Goal: Check status: Check status

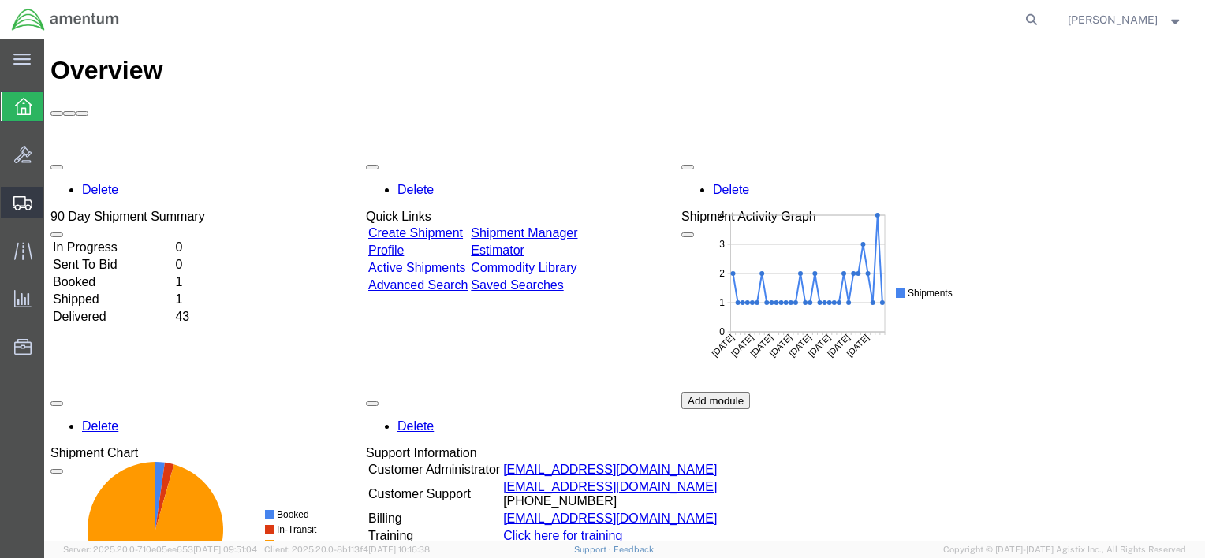
click at [0, 0] on span "Shipment Manager" at bounding box center [0, 0] width 0 height 0
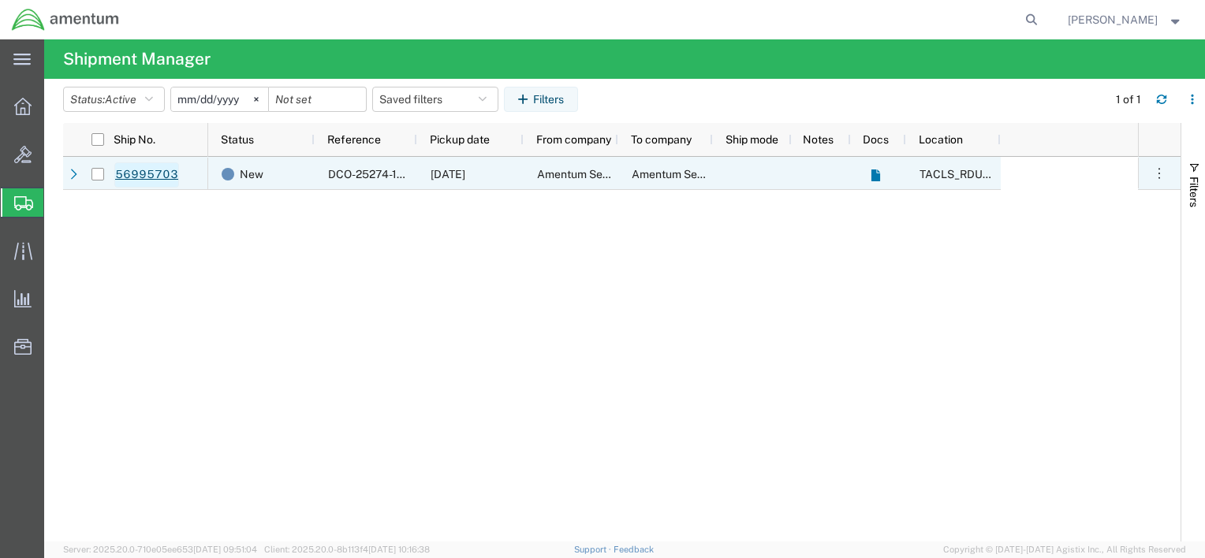
click at [158, 172] on link "56995703" at bounding box center [146, 174] width 65 height 25
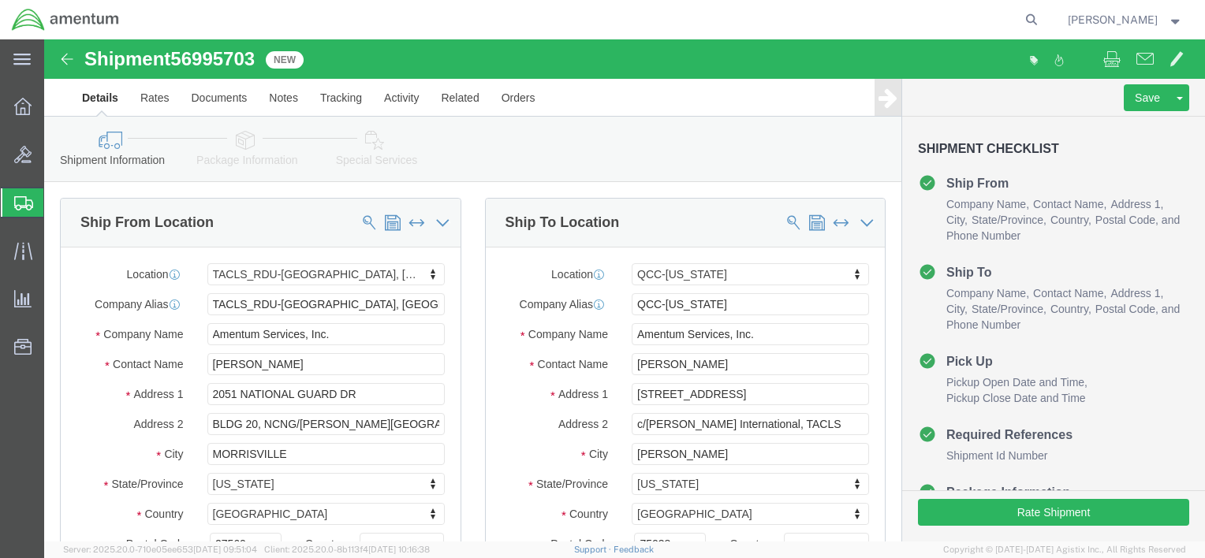
select select "44372"
select select "42668"
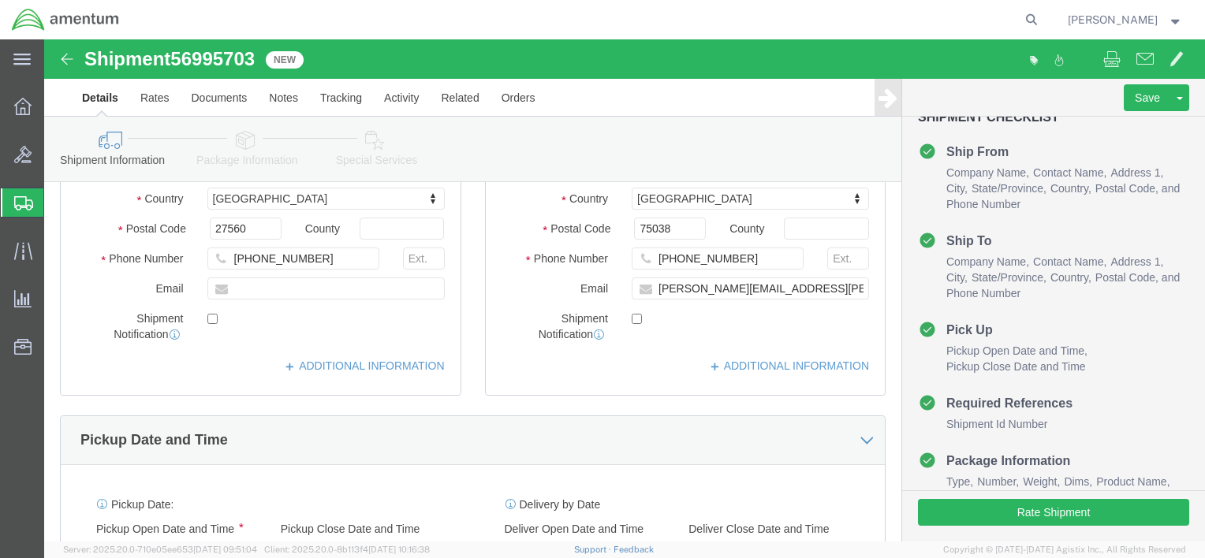
scroll to position [47, 0]
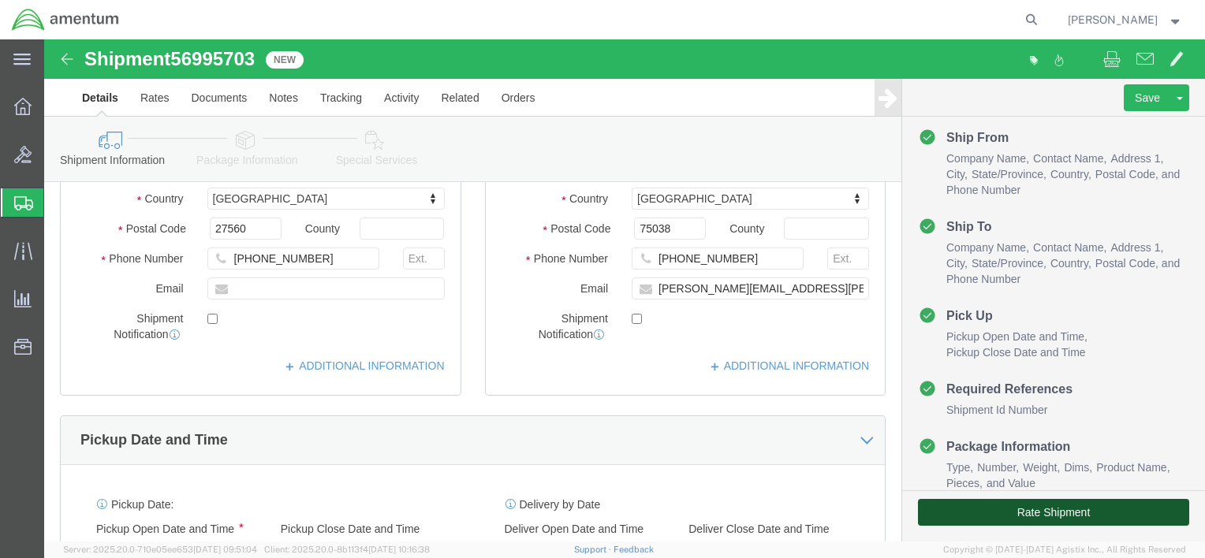
click button "Rate Shipment"
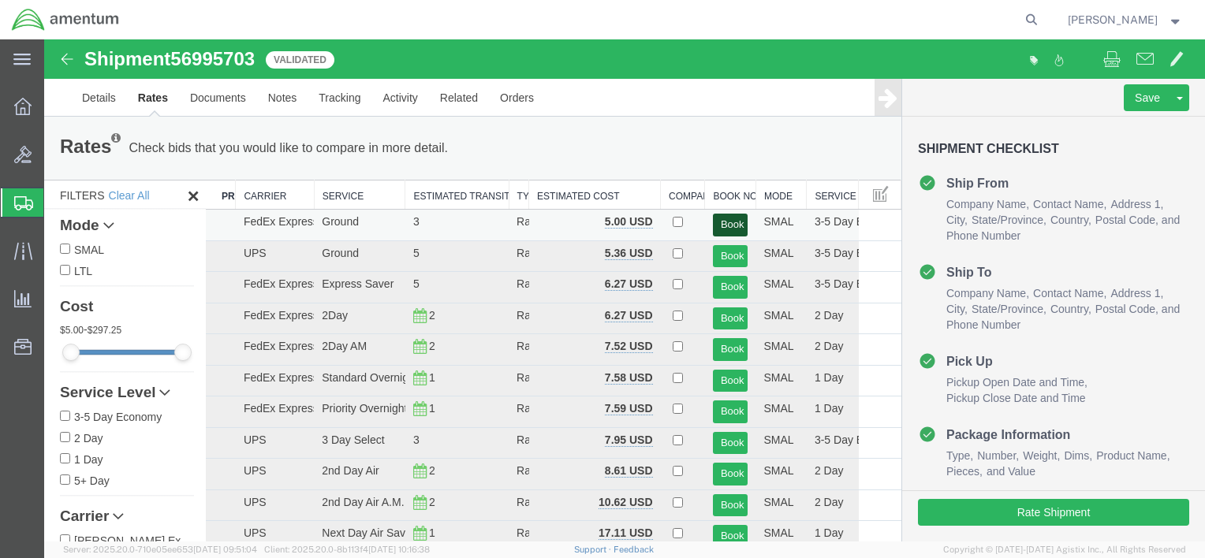
click at [716, 222] on button "Book" at bounding box center [730, 225] width 35 height 23
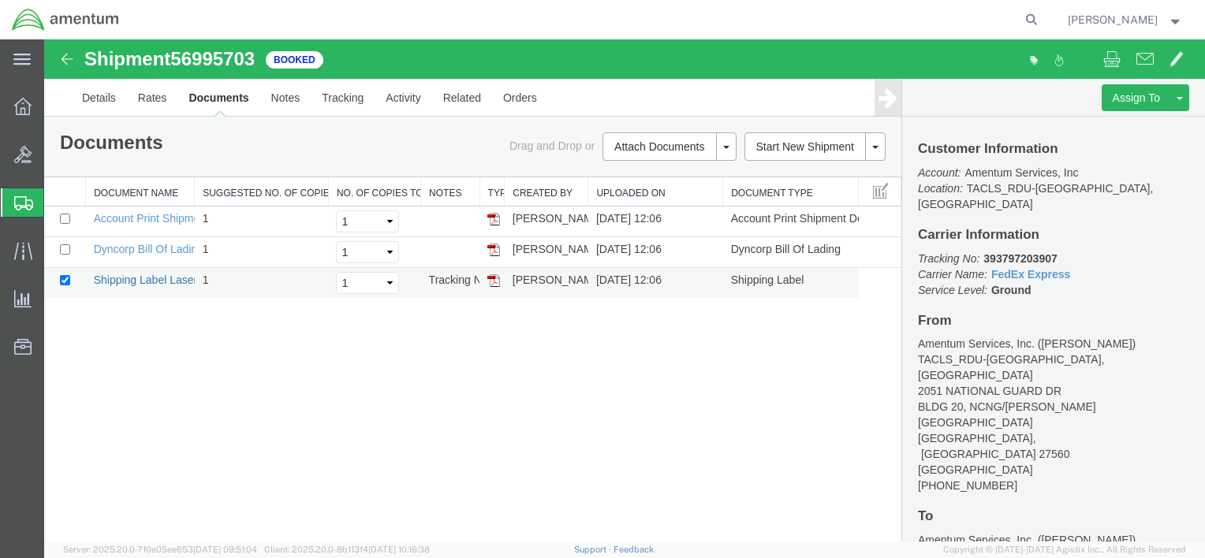
click at [161, 274] on link "Shipping Label Laser" at bounding box center [146, 280] width 104 height 13
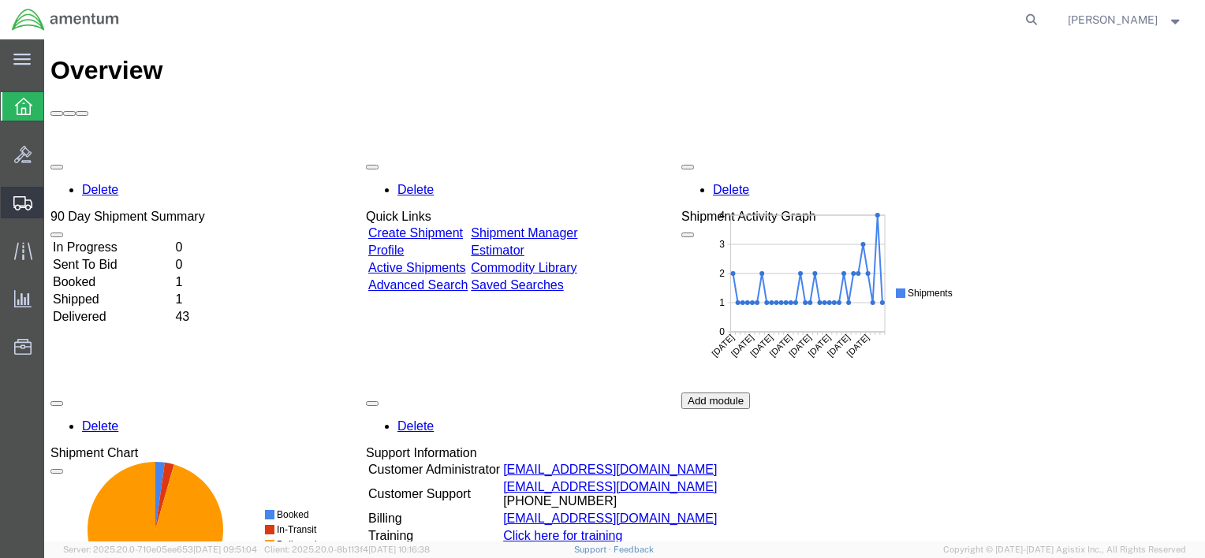
click at [54, 205] on span "Shipments" at bounding box center [48, 203] width 11 height 32
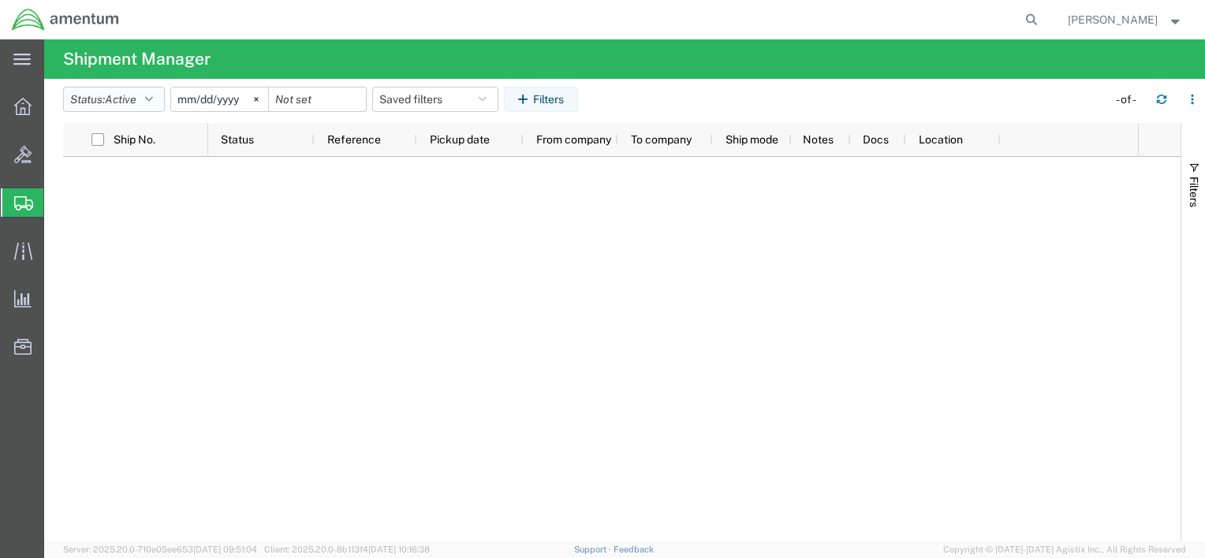
click at [158, 98] on button "Status: Active" at bounding box center [114, 99] width 102 height 25
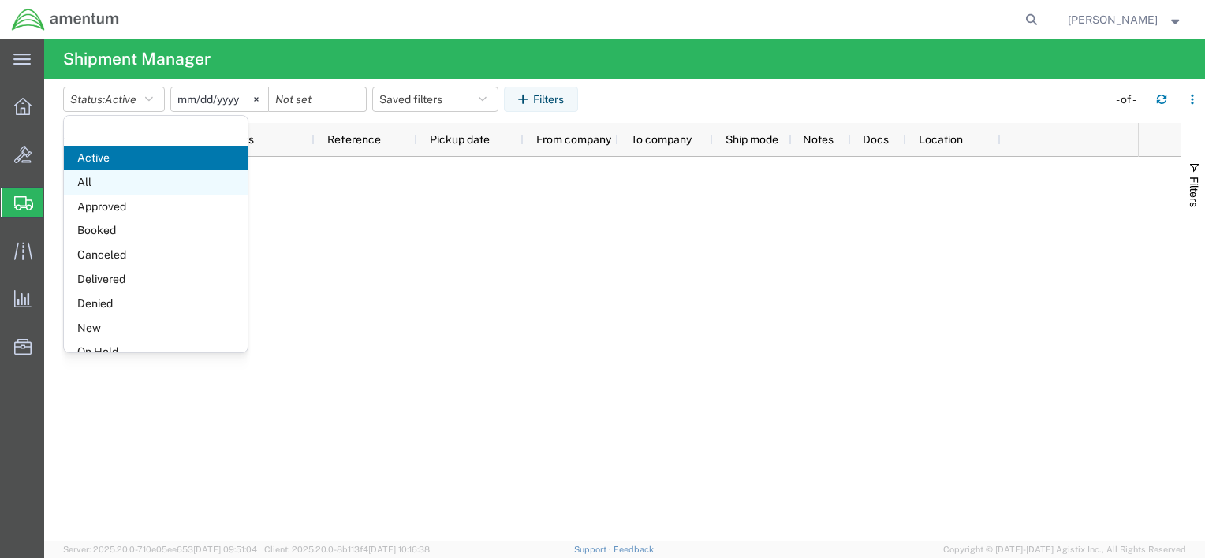
click at [131, 183] on span "All" at bounding box center [156, 182] width 184 height 24
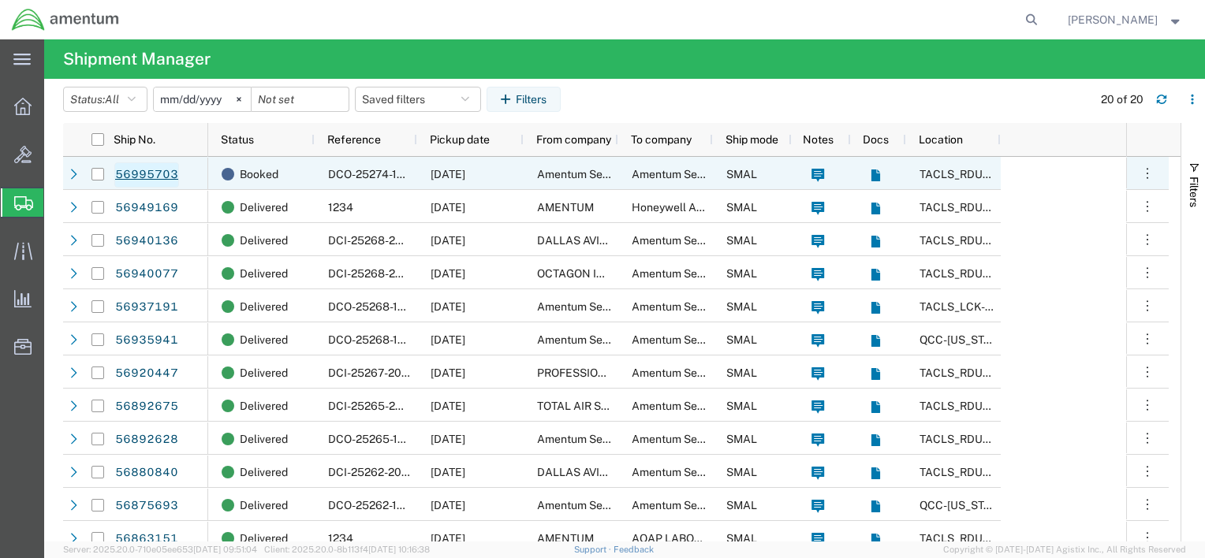
click at [151, 168] on link "56995703" at bounding box center [146, 174] width 65 height 25
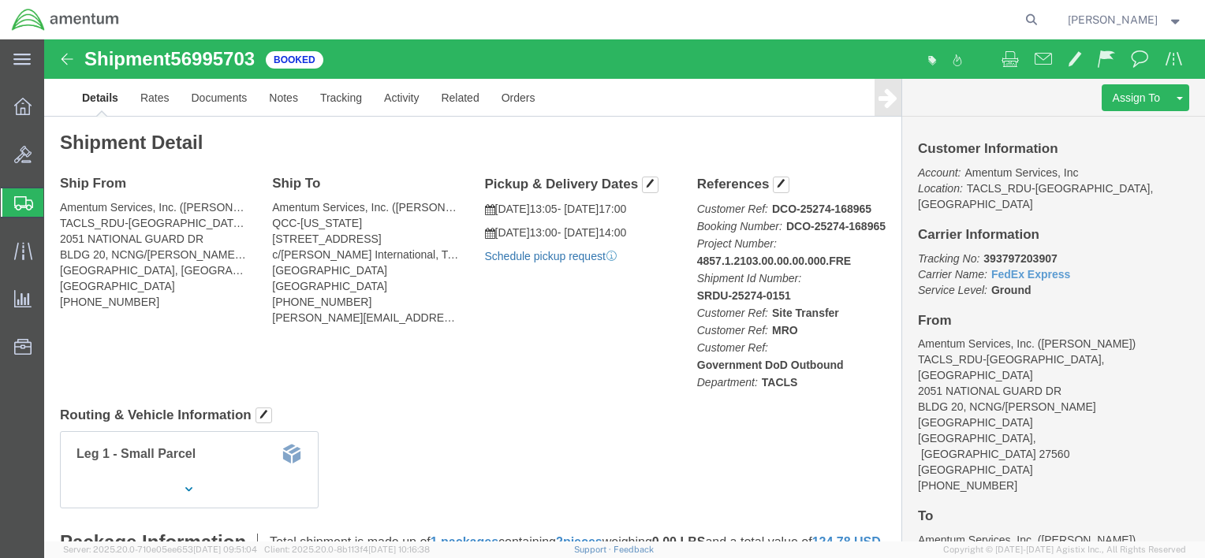
click link "Schedule pickup request"
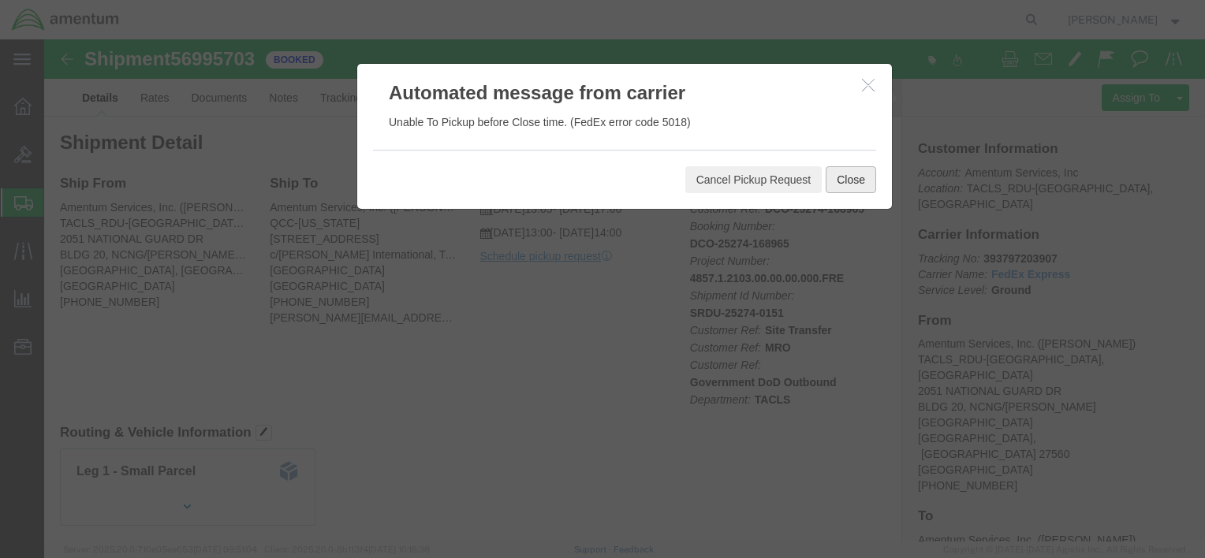
click button "Close"
